Goal: Book appointment/travel/reservation

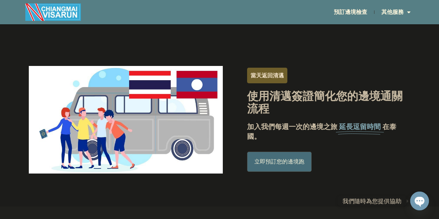
click at [352, 13] on font "預訂邊境檢查" at bounding box center [349, 12] width 33 height 7
click at [255, 74] on link at bounding box center [267, 76] width 40 height 16
